Goal: Navigation & Orientation: Find specific page/section

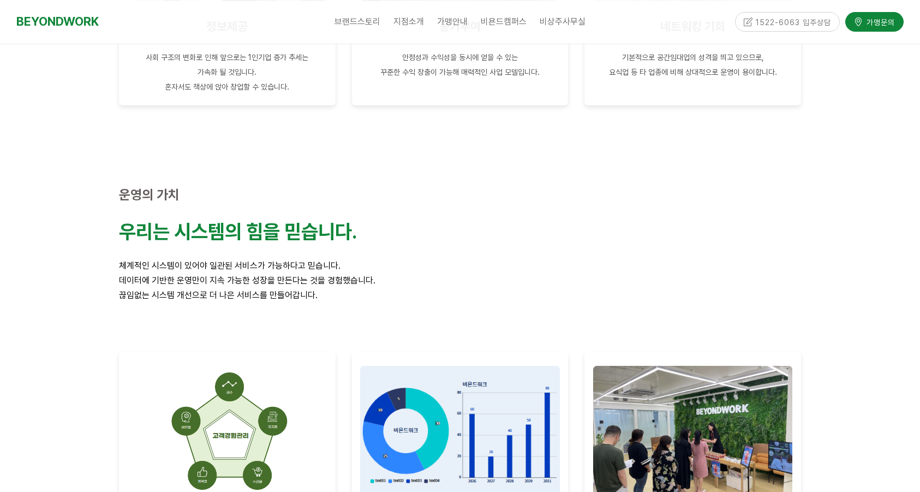
scroll to position [1256, 0]
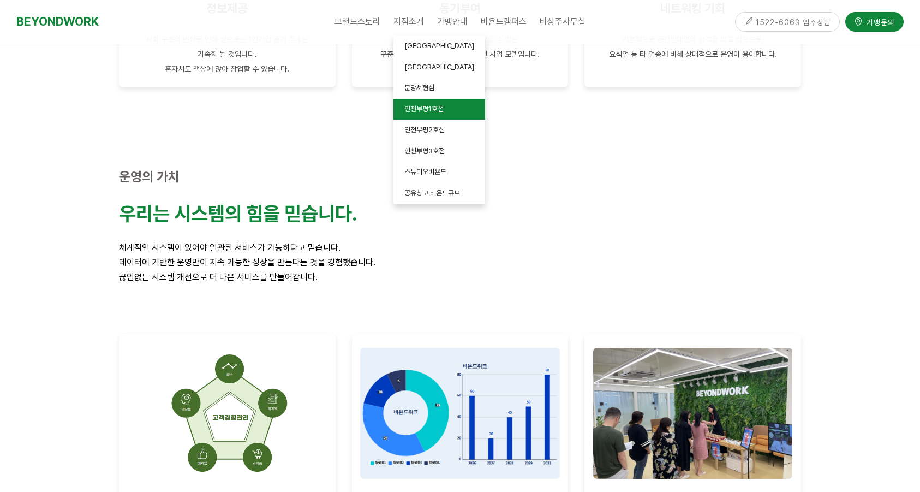
click at [435, 115] on link "인천부평1호점" at bounding box center [440, 109] width 92 height 21
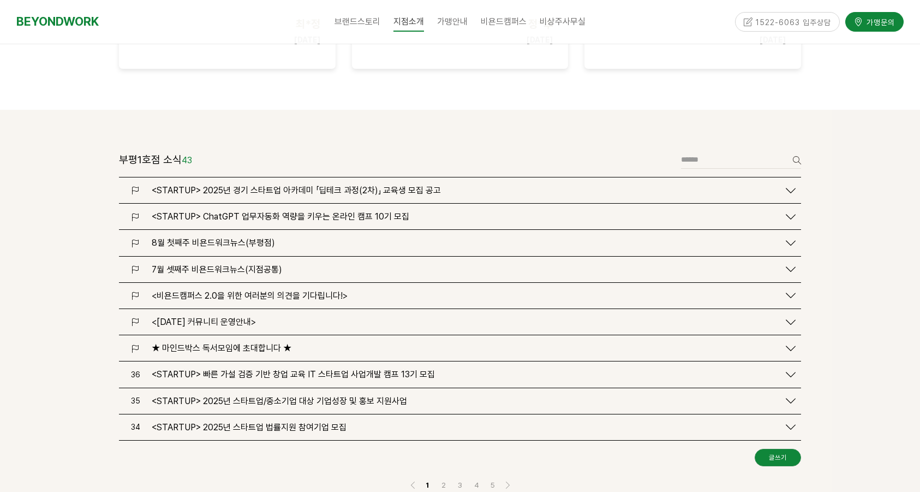
scroll to position [1254, 0]
click at [515, 47] on span "비욘드캠퍼스란?" at bounding box center [514, 45] width 45 height 8
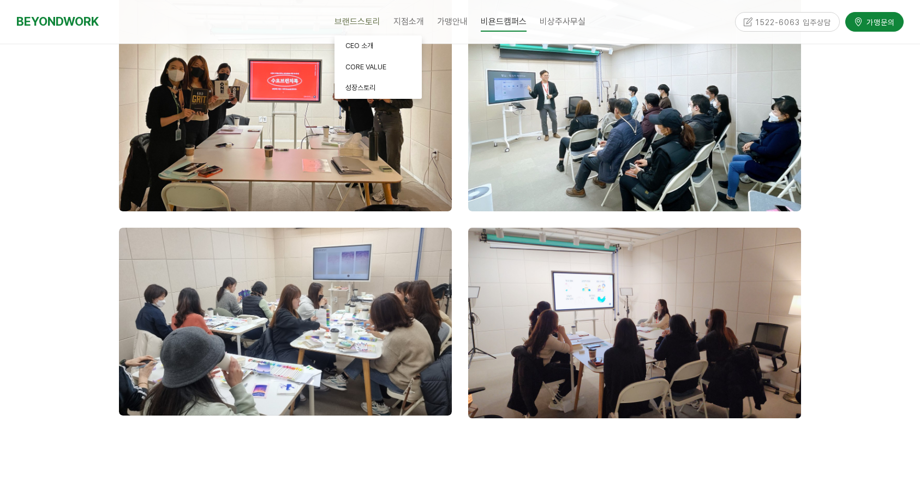
scroll to position [1292, 0]
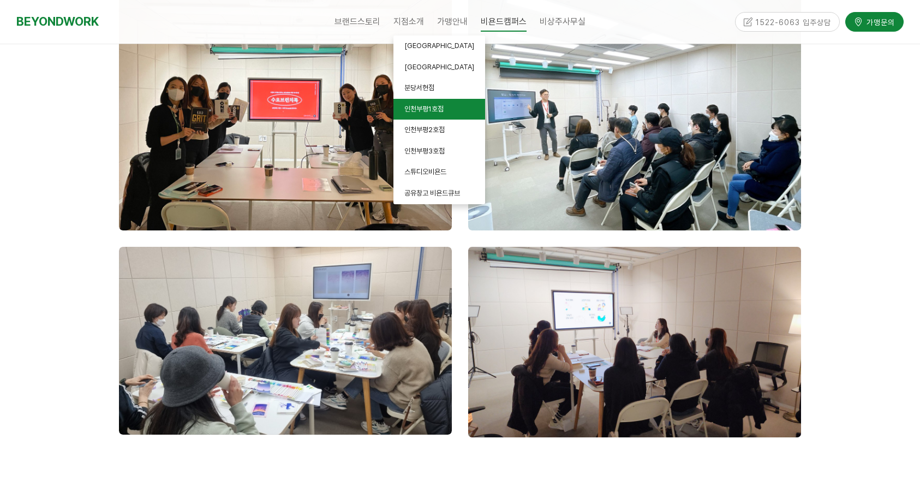
click at [430, 116] on link "인천부평1호점" at bounding box center [440, 109] width 92 height 21
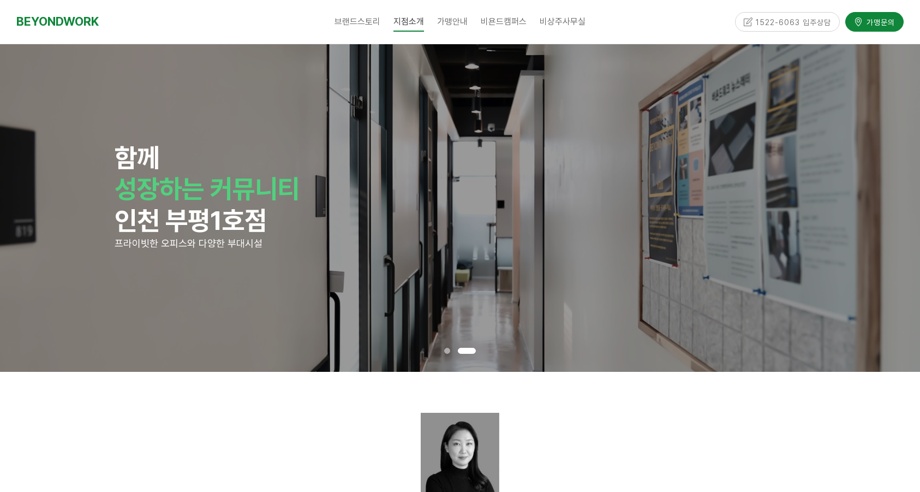
click at [590, 169] on p "함께" at bounding box center [460, 158] width 691 height 32
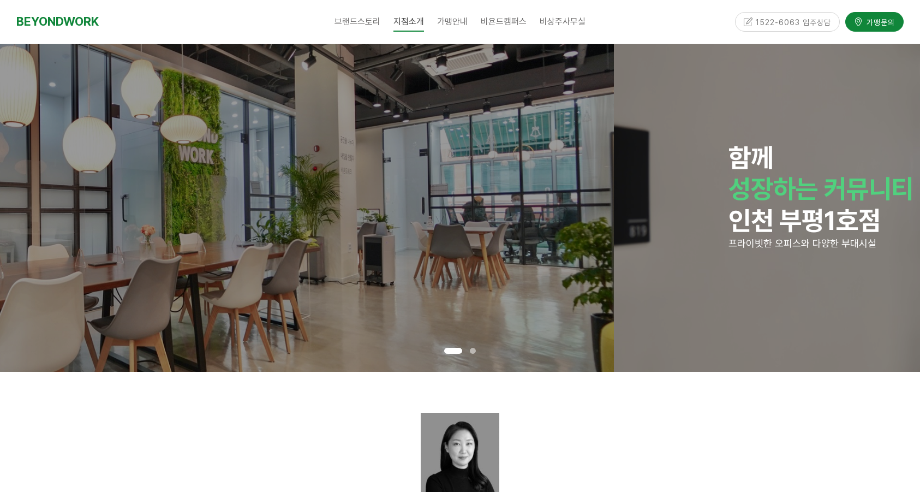
drag, startPoint x: 717, startPoint y: 151, endPoint x: 305, endPoint y: 164, distance: 412.4
click at [305, 164] on div "함께 성장하는 커뮤니티 인천 부평1호점 프라이빗한 오피스와 다양한 부대시설 함께 성장하는 커뮤니티 인천 부평1호점 프라이빗한 오피스와 다양한 …" at bounding box center [614, 208] width 5523 height 328
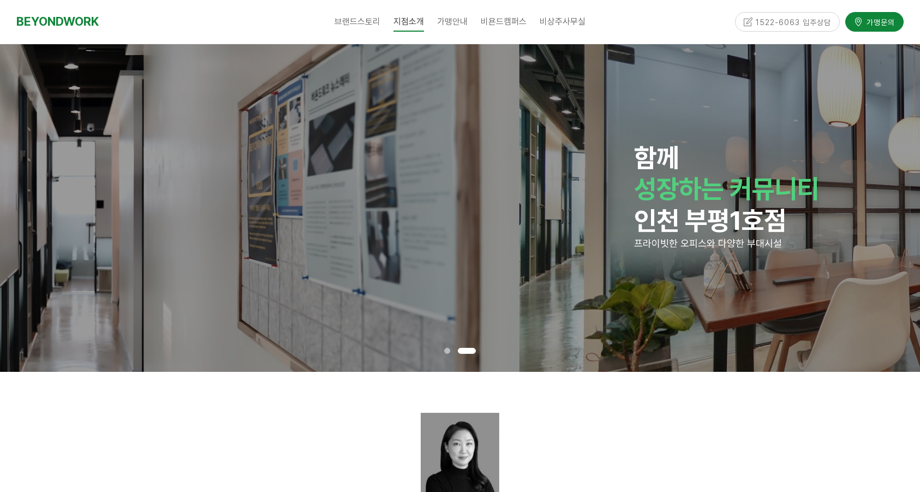
drag, startPoint x: 630, startPoint y: 152, endPoint x: 208, endPoint y: 154, distance: 422.0
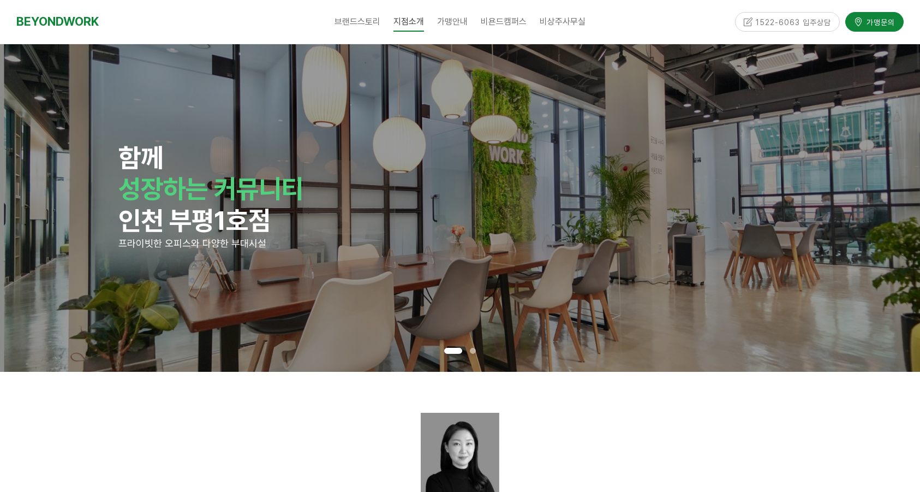
drag, startPoint x: 553, startPoint y: 156, endPoint x: 153, endPoint y: 160, distance: 399.7
click at [153, 160] on p "함께" at bounding box center [463, 158] width 691 height 32
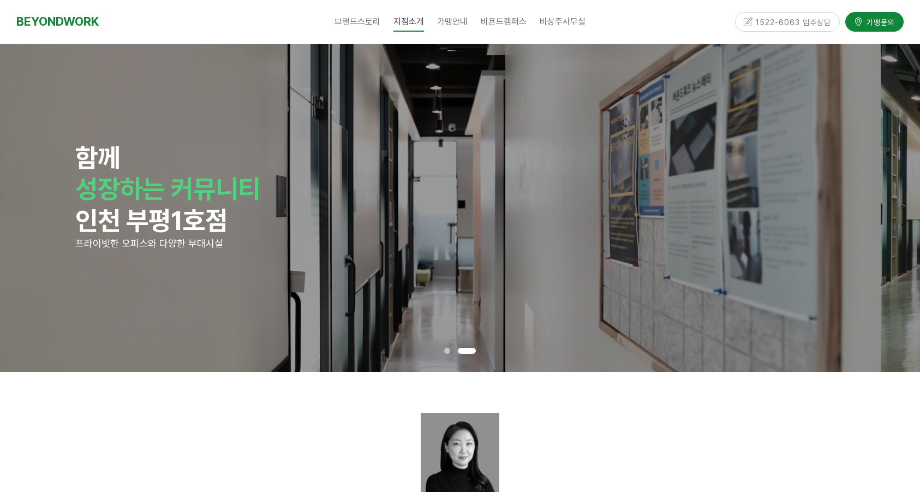
drag, startPoint x: 456, startPoint y: 159, endPoint x: 182, endPoint y: 158, distance: 274.6
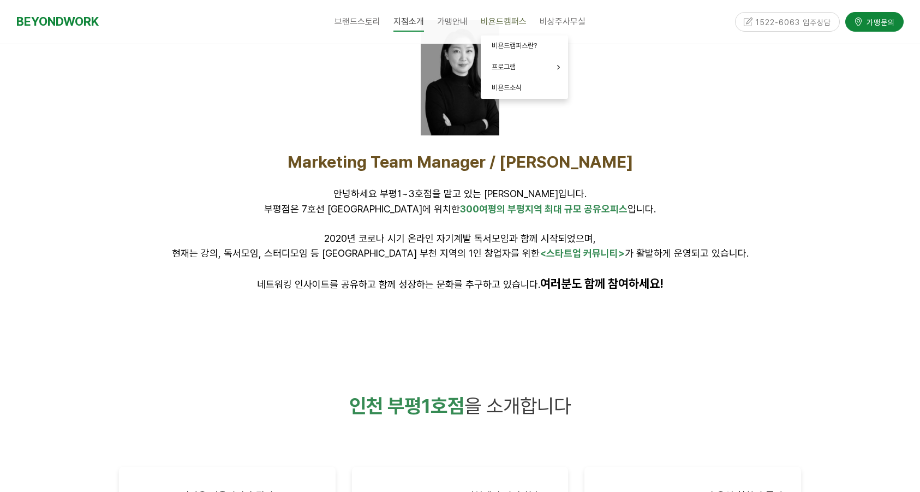
scroll to position [370, 0]
